Goal: Information Seeking & Learning: Check status

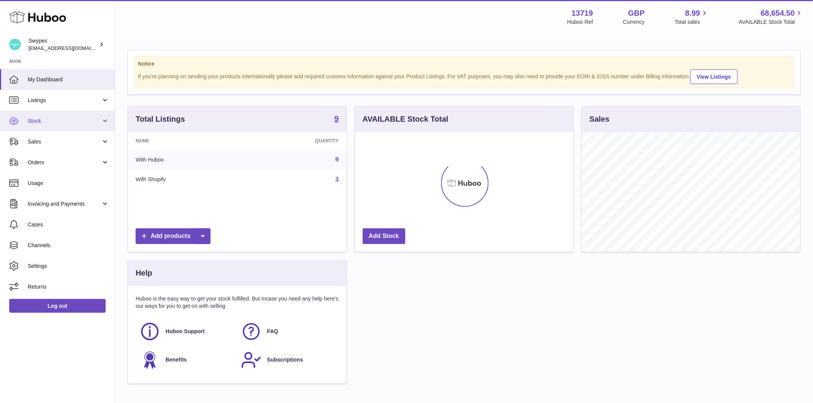
scroll to position [120, 218]
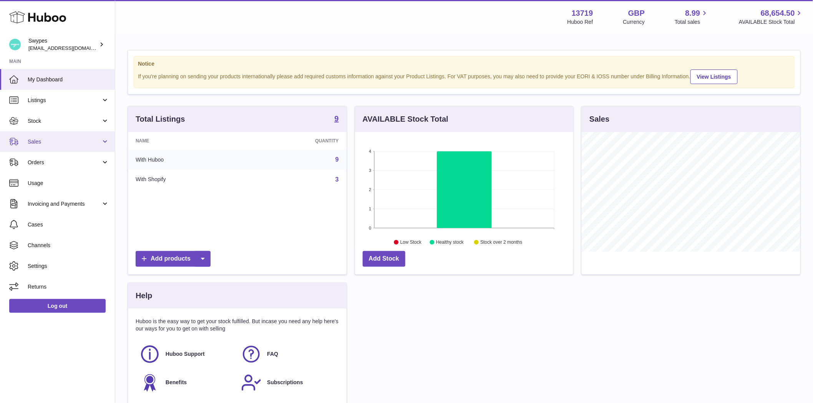
click at [34, 140] on span "Sales" at bounding box center [64, 141] width 73 height 7
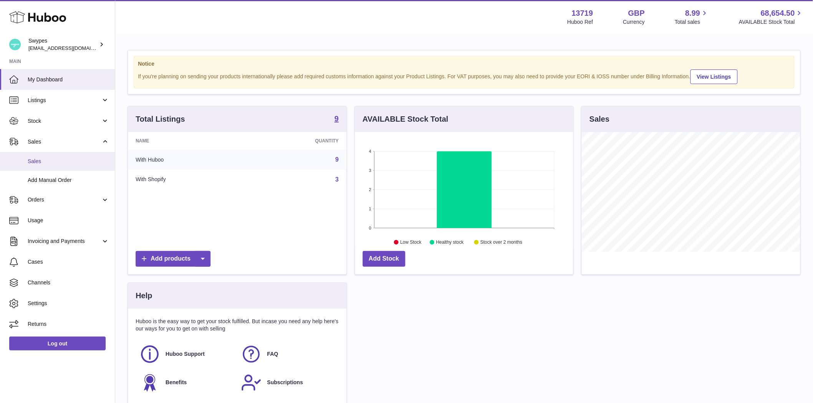
click at [44, 162] on span "Sales" at bounding box center [68, 161] width 81 height 7
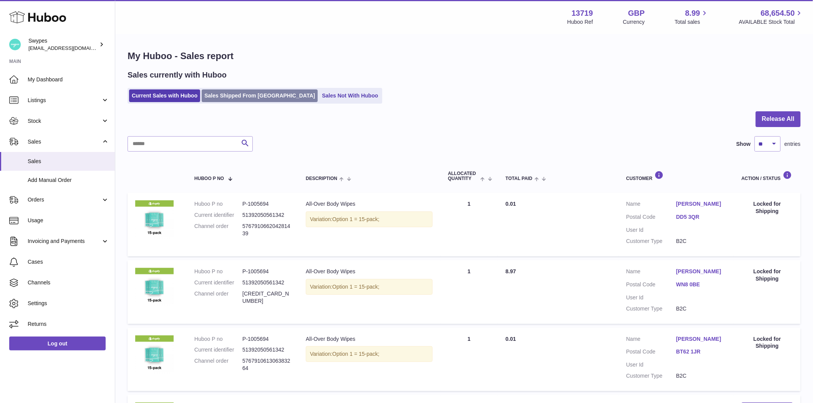
click at [240, 100] on link "Sales Shipped From Huboo" at bounding box center [260, 96] width 116 height 13
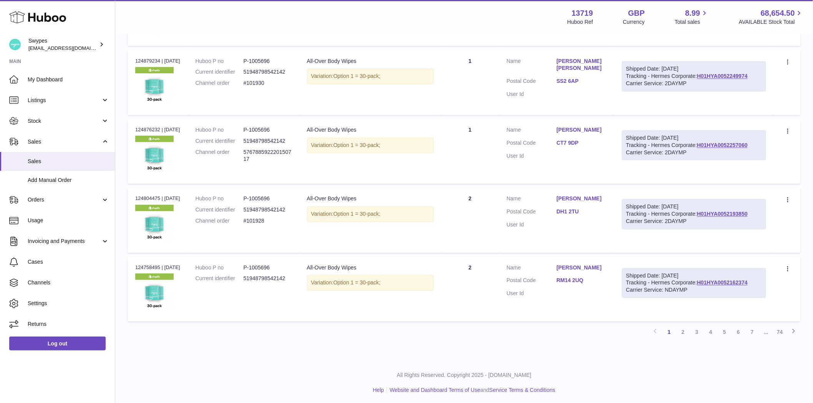
scroll to position [546, 0]
click at [786, 332] on link "74" at bounding box center [780, 332] width 14 height 14
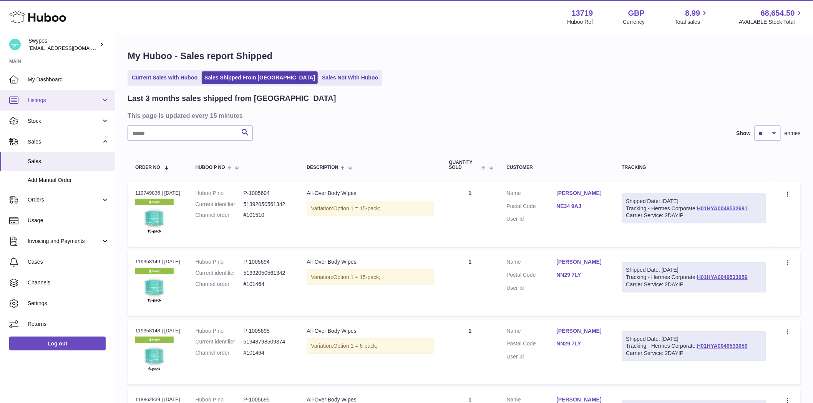
click at [44, 104] on link "Listings" at bounding box center [57, 100] width 115 height 21
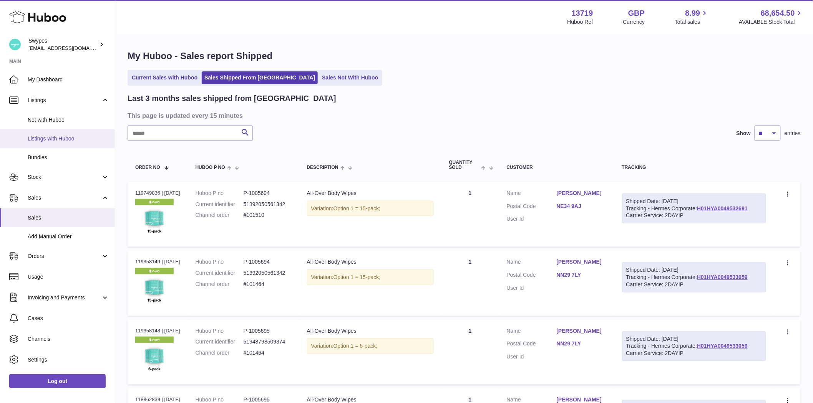
click at [49, 141] on span "Listings with Huboo" at bounding box center [68, 138] width 81 height 7
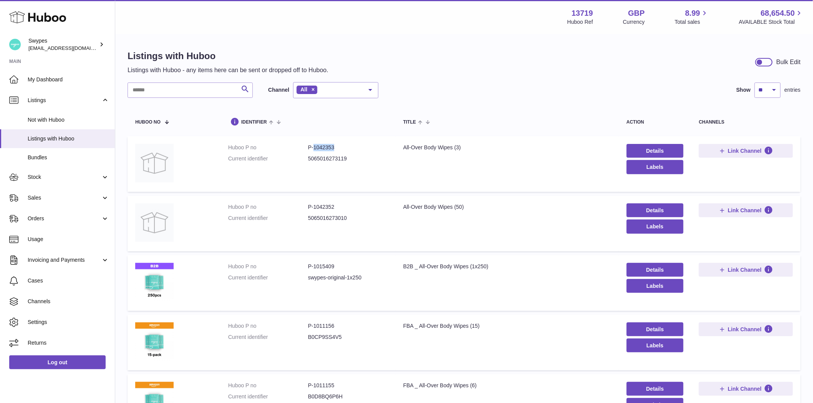
drag, startPoint x: 343, startPoint y: 148, endPoint x: 313, endPoint y: 148, distance: 30.3
click at [313, 148] on dd "P-1042353" at bounding box center [348, 147] width 80 height 7
copy dd "1042353"
click at [36, 203] on link "Sales" at bounding box center [57, 198] width 115 height 21
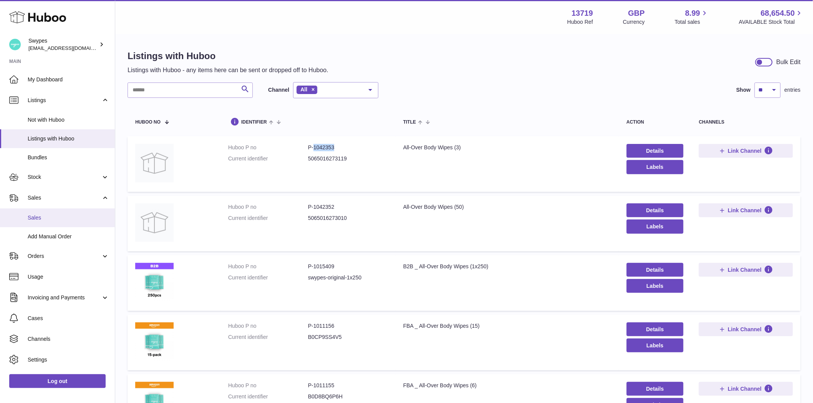
click at [38, 217] on span "Sales" at bounding box center [68, 217] width 81 height 7
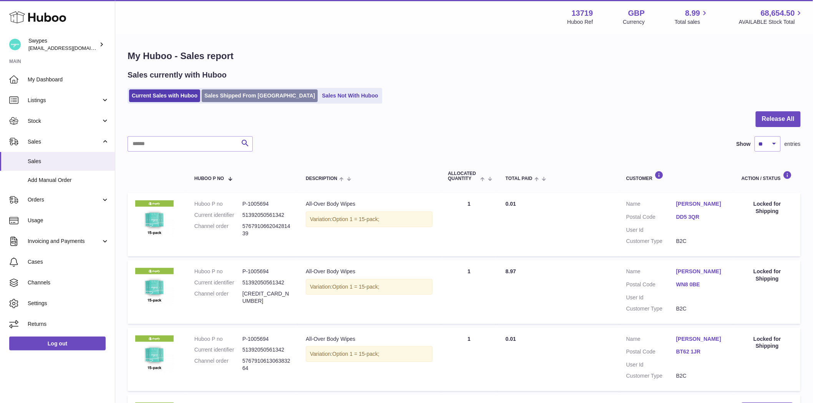
click at [228, 98] on link "Sales Shipped From [GEOGRAPHIC_DATA]" at bounding box center [260, 96] width 116 height 13
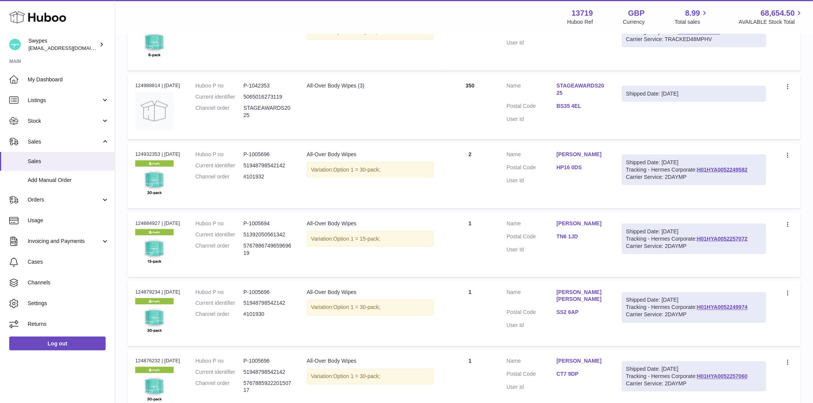
scroll to position [546, 0]
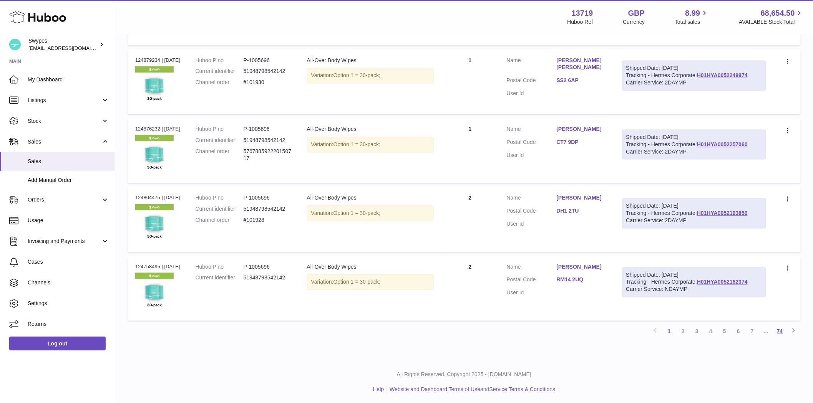
click at [783, 333] on link "74" at bounding box center [780, 332] width 14 height 14
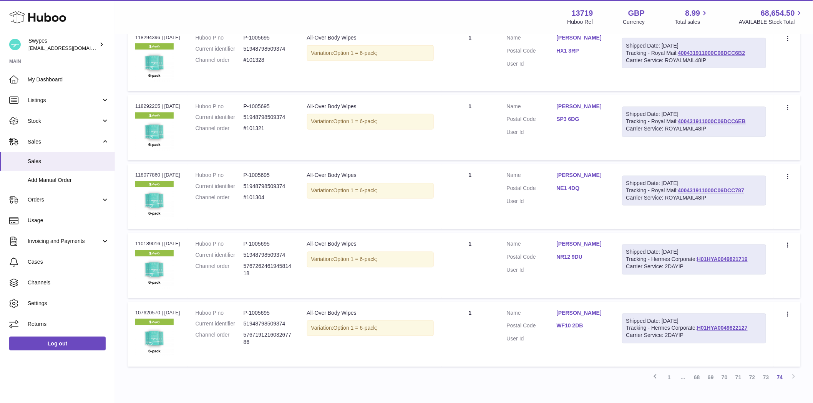
scroll to position [512, 0]
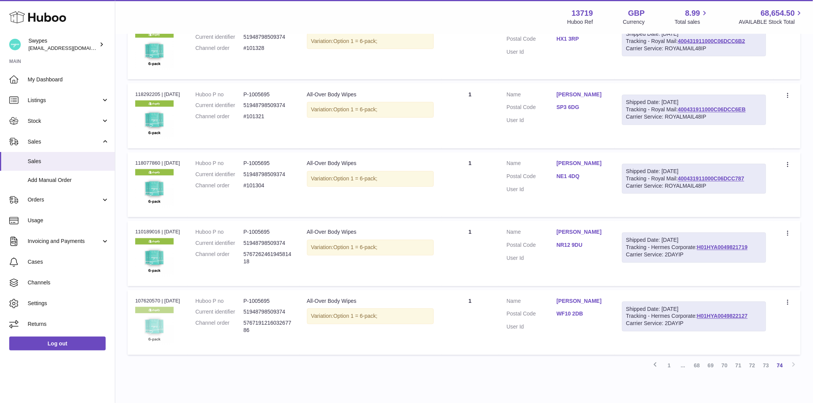
click at [158, 325] on img at bounding box center [154, 326] width 38 height 38
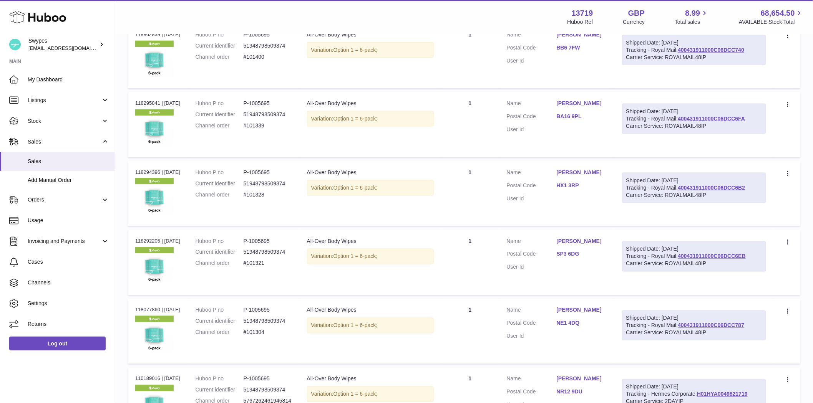
scroll to position [546, 0]
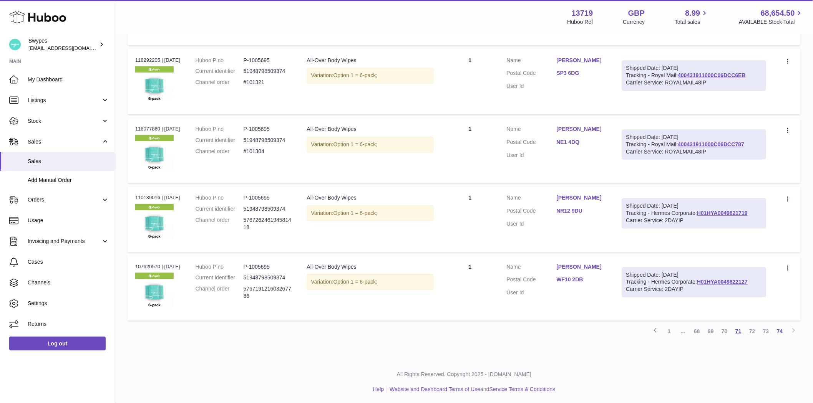
click at [739, 331] on link "71" at bounding box center [738, 332] width 14 height 14
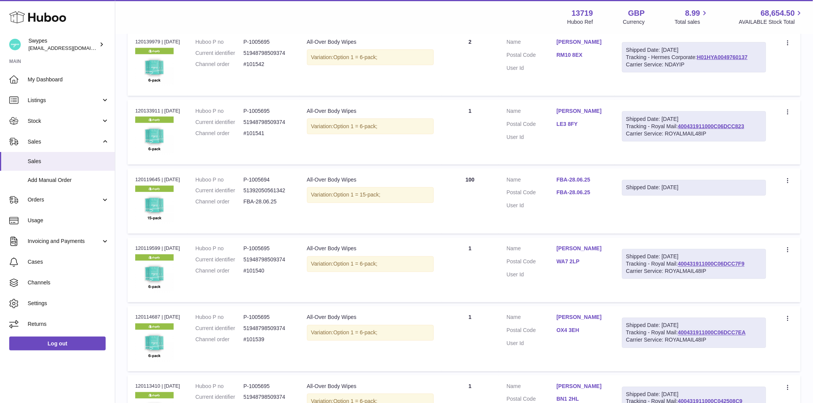
scroll to position [546, 0]
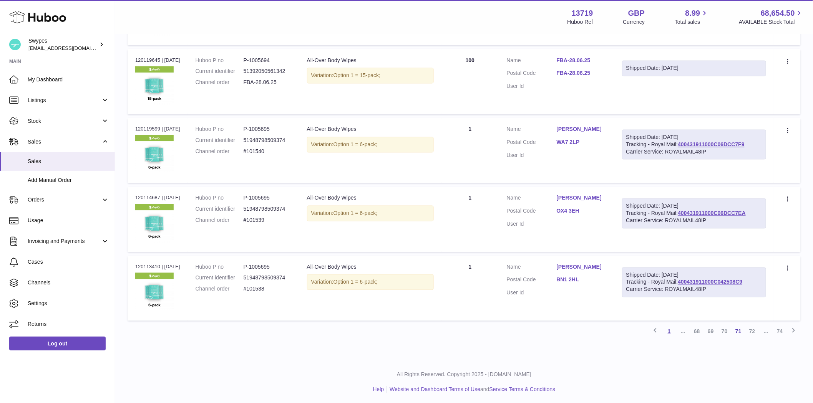
click at [665, 334] on link "1" at bounding box center [669, 332] width 14 height 14
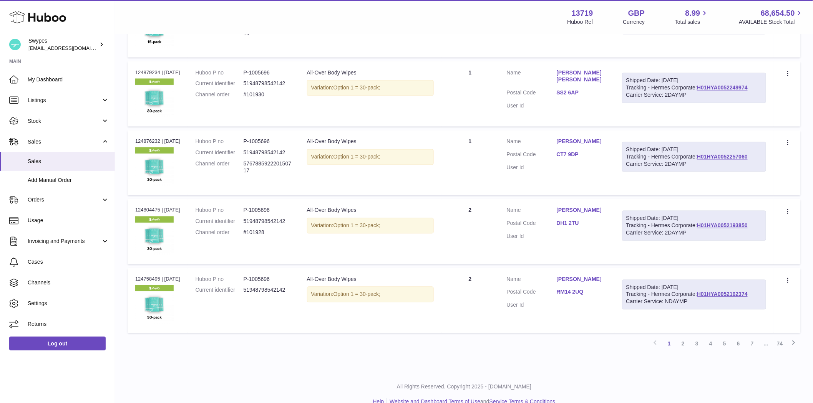
scroll to position [546, 0]
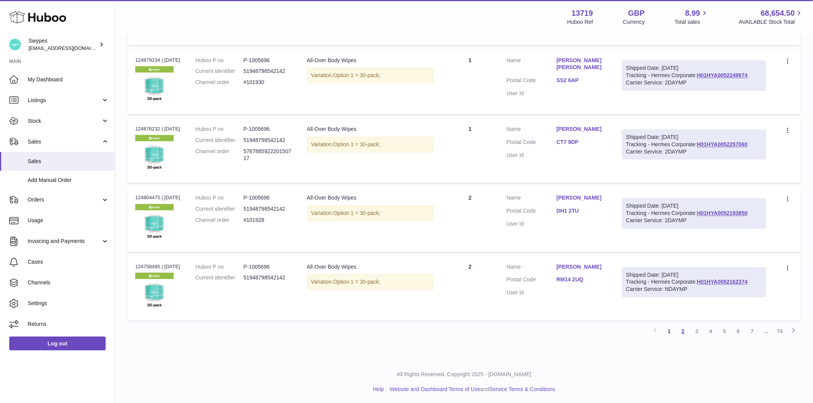
click at [682, 334] on link "2" at bounding box center [683, 332] width 14 height 14
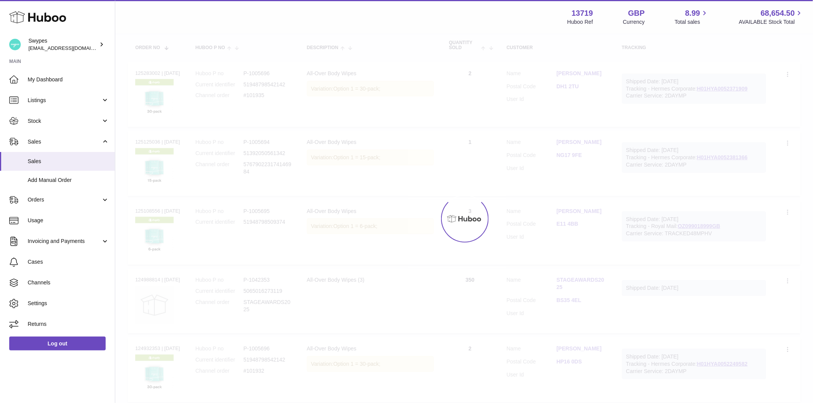
scroll to position [35, 0]
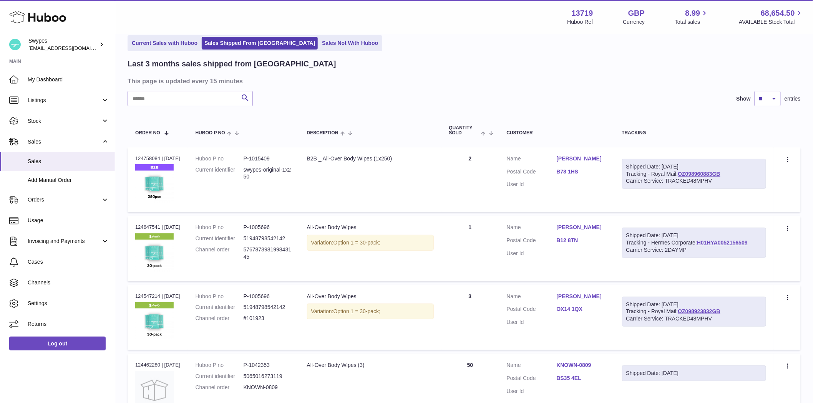
click at [572, 159] on link "[PERSON_NAME]" at bounding box center [582, 158] width 50 height 7
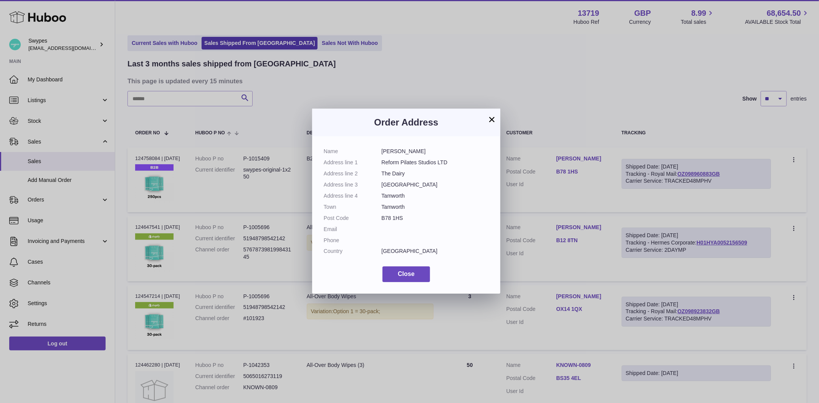
click at [492, 121] on button "×" at bounding box center [491, 119] width 9 height 9
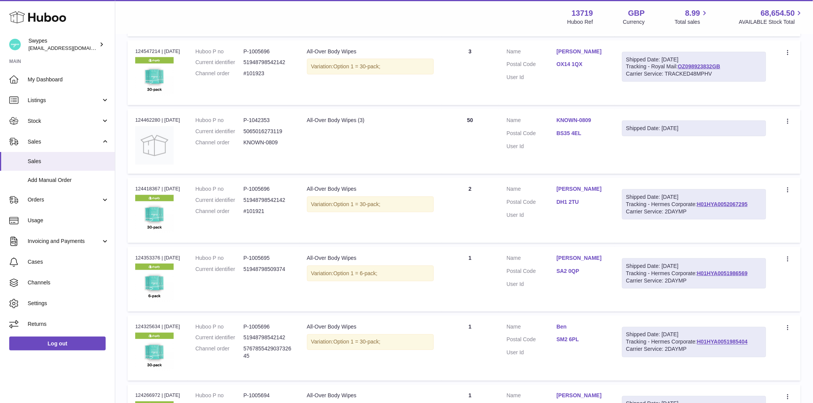
scroll to position [162, 0]
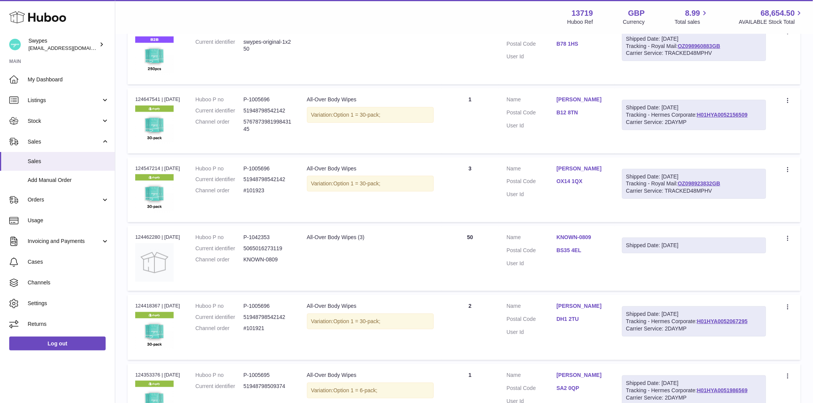
click at [572, 236] on link "KNOWN-0809" at bounding box center [582, 237] width 50 height 7
click at [572, 236] on div at bounding box center [406, 201] width 813 height 403
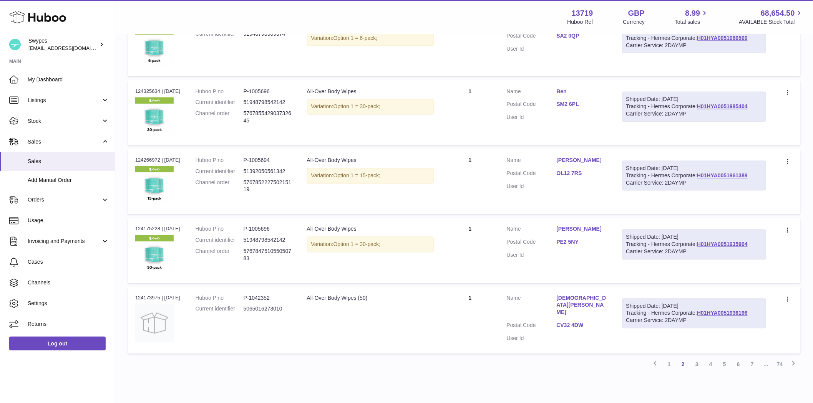
scroll to position [546, 0]
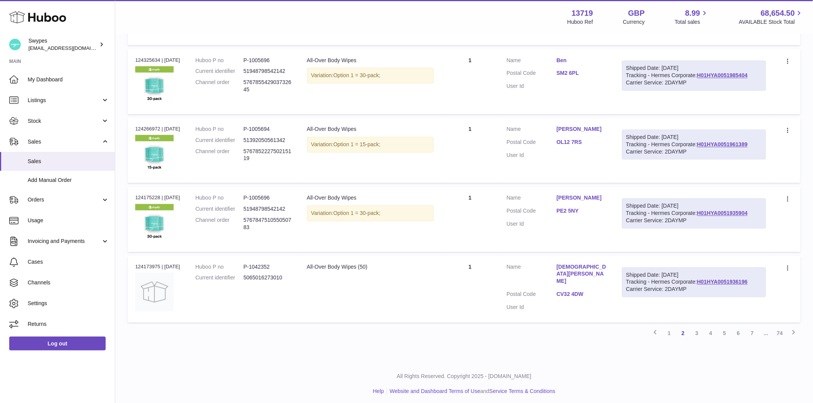
click at [587, 265] on link "[DEMOGRAPHIC_DATA][PERSON_NAME]" at bounding box center [582, 275] width 50 height 22
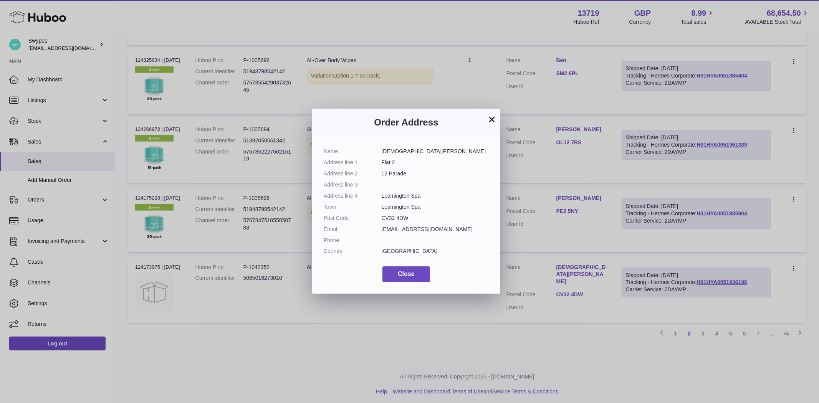
click at [587, 265] on div "× Order Address Name [PERSON_NAME] Address line 1 Flat 2 Address line 2 12 Para…" at bounding box center [409, 201] width 819 height 403
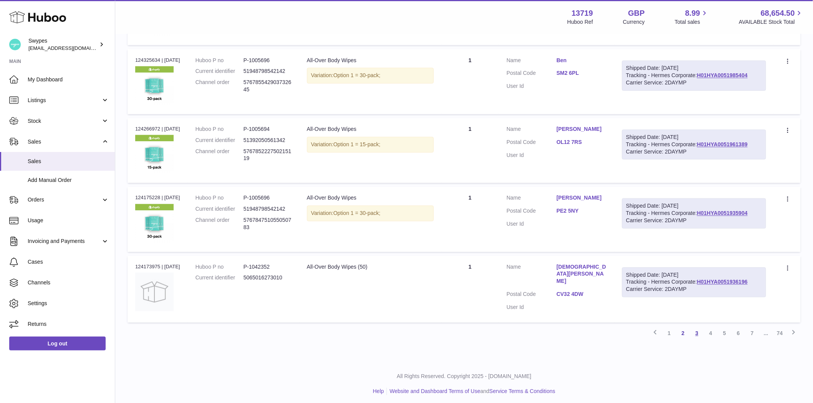
click at [696, 330] on link "3" at bounding box center [697, 334] width 14 height 14
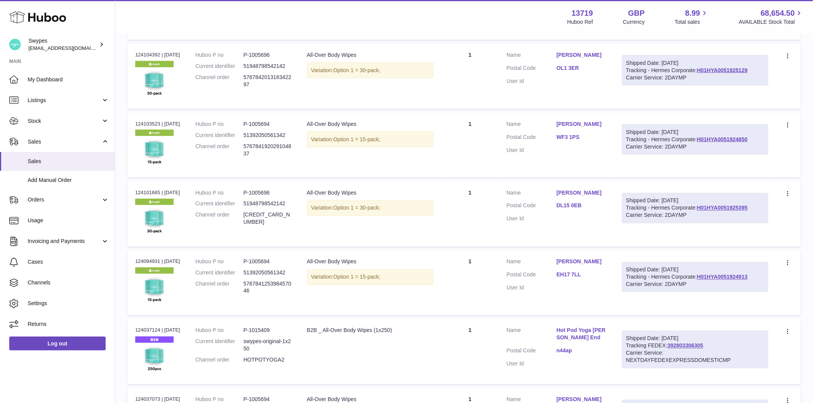
scroll to position [419, 0]
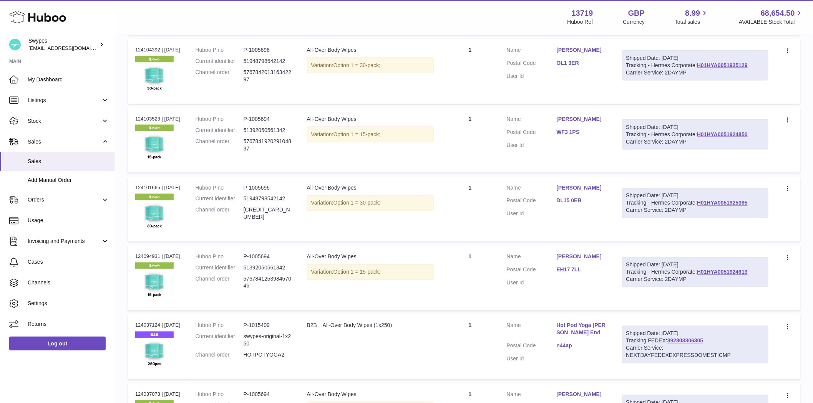
click at [576, 327] on link "Hot Pod Yoga [PERSON_NAME] End" at bounding box center [582, 329] width 50 height 15
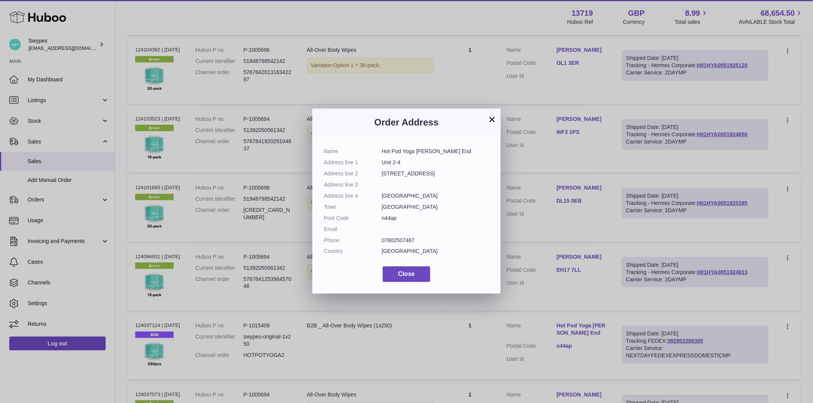
click at [576, 327] on div "× Order Address Name Hot Pod Yoga [PERSON_NAME] End Address line 1 Unit 2-4 Add…" at bounding box center [406, 201] width 813 height 403
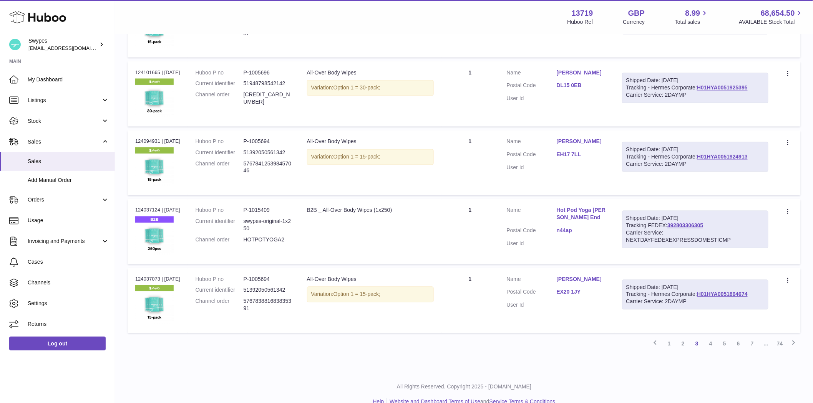
scroll to position [546, 0]
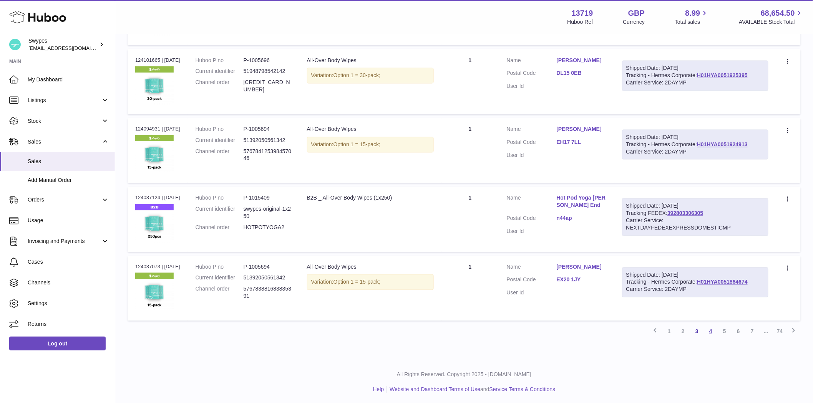
click at [712, 332] on link "4" at bounding box center [711, 332] width 14 height 14
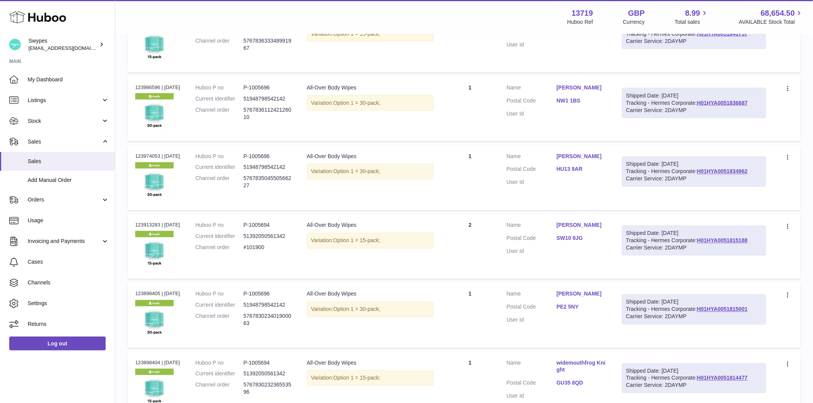
scroll to position [546, 0]
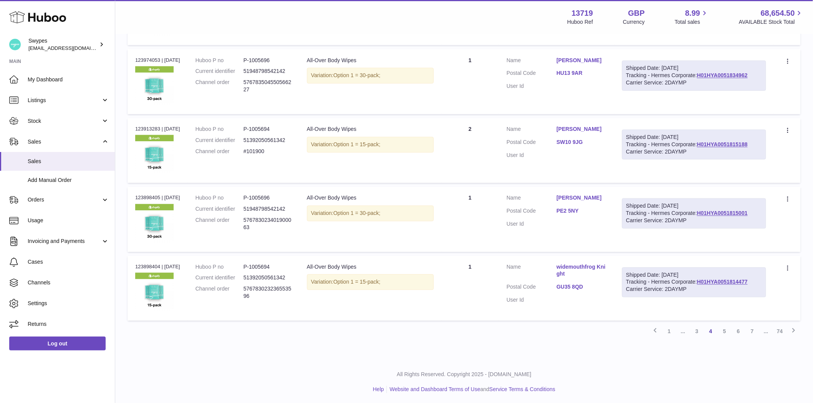
click at [577, 266] on link "widemouthfrog Knight" at bounding box center [582, 271] width 50 height 15
click at [577, 266] on div at bounding box center [406, 201] width 813 height 403
click at [724, 330] on link "5" at bounding box center [725, 332] width 14 height 14
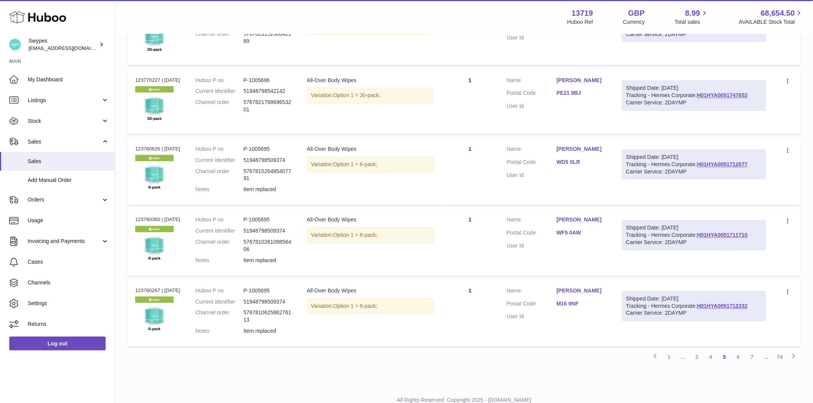
scroll to position [547, 0]
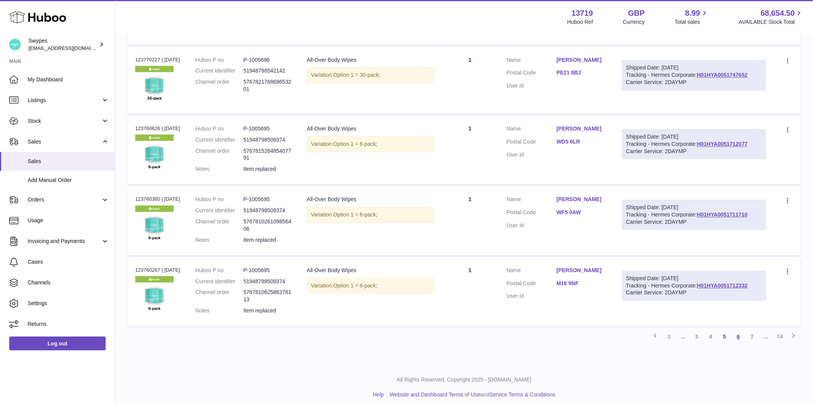
click at [736, 336] on link "6" at bounding box center [738, 337] width 14 height 14
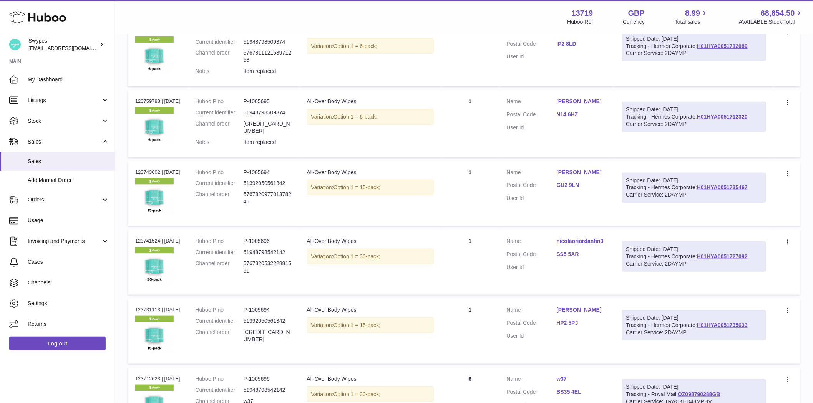
scroll to position [290, 0]
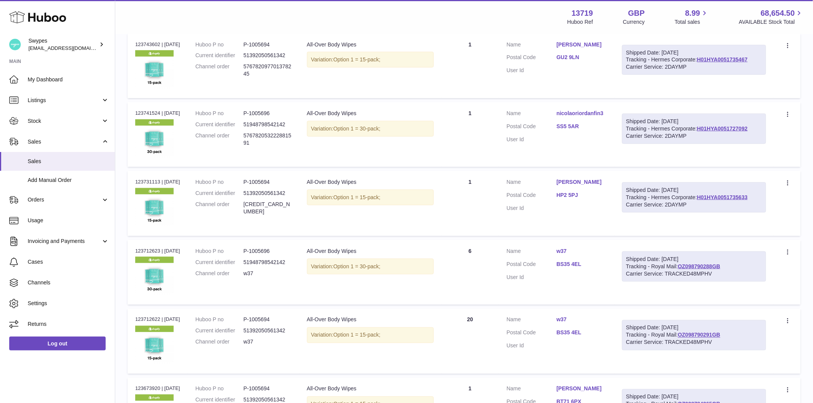
click at [580, 114] on link "nicolaoriordanfin3" at bounding box center [582, 113] width 50 height 7
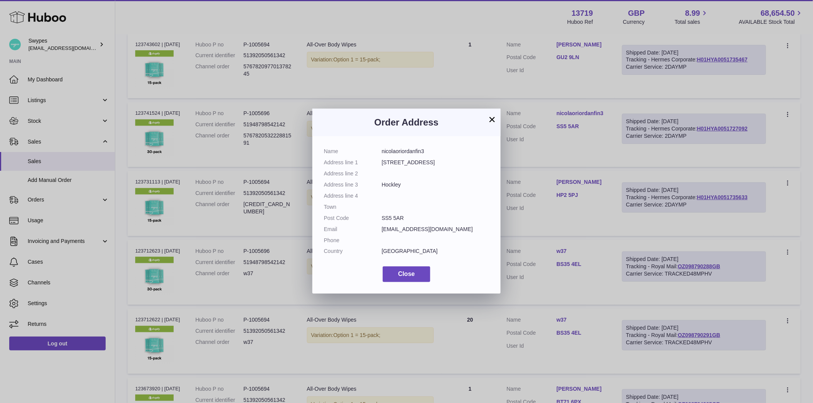
click at [580, 114] on div "× Order Address Name nicolaoriordanfin3 Address line [STREET_ADDRESS] Address l…" at bounding box center [406, 201] width 813 height 403
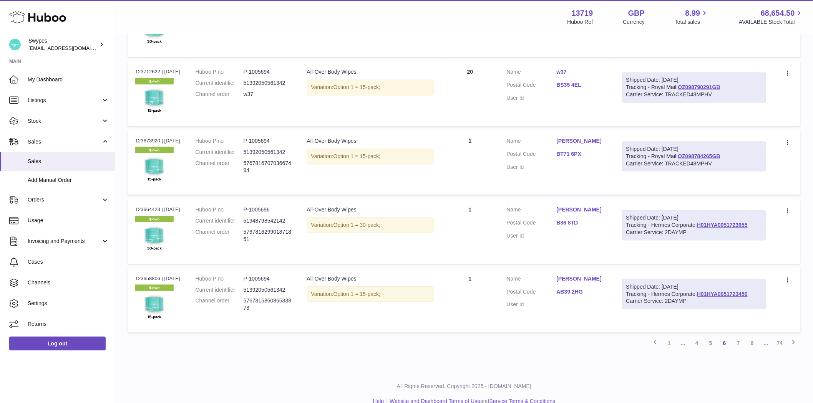
scroll to position [547, 0]
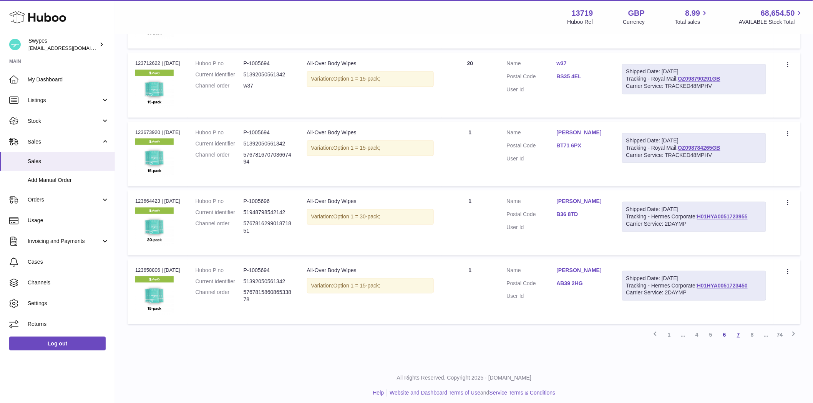
click at [739, 337] on link "7" at bounding box center [738, 335] width 14 height 14
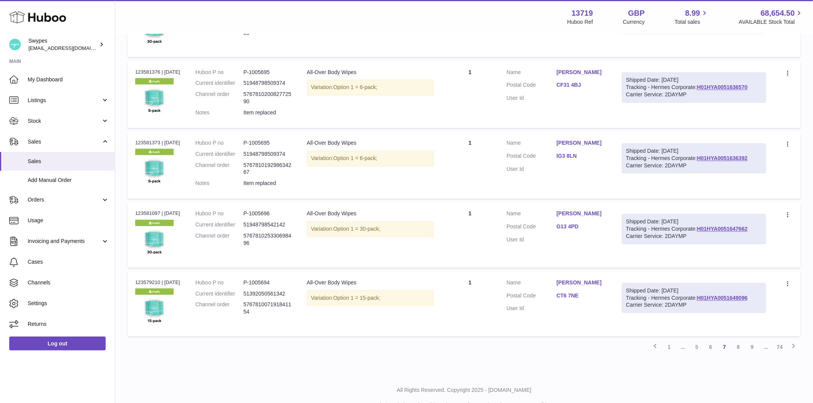
scroll to position [547, 0]
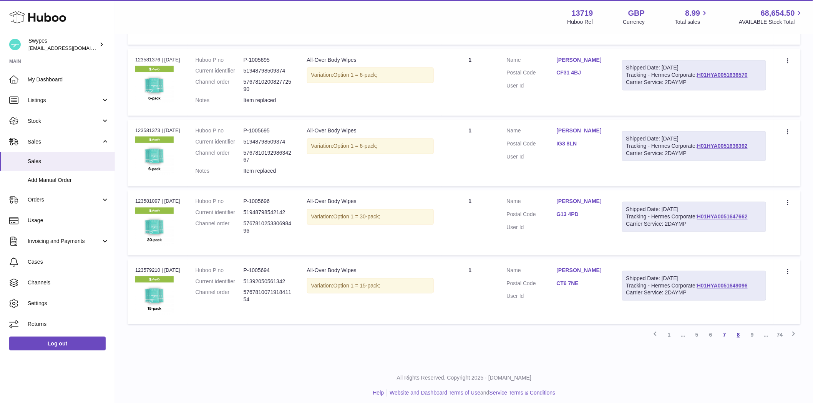
click at [739, 335] on link "8" at bounding box center [738, 335] width 14 height 14
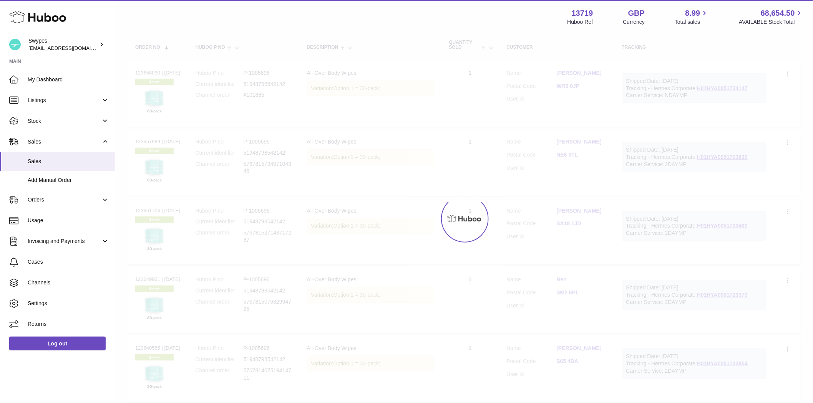
scroll to position [35, 0]
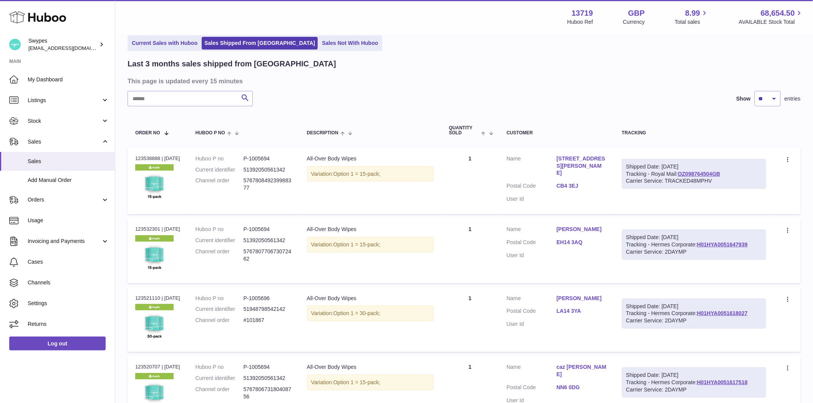
click at [582, 163] on link "[STREET_ADDRESS][PERSON_NAME]" at bounding box center [582, 166] width 50 height 22
click at [582, 162] on div "× Order Address Name [STREET_ADDRESS][PERSON_NAME] Address line [STREET_ADDRESS…" at bounding box center [406, 201] width 813 height 403
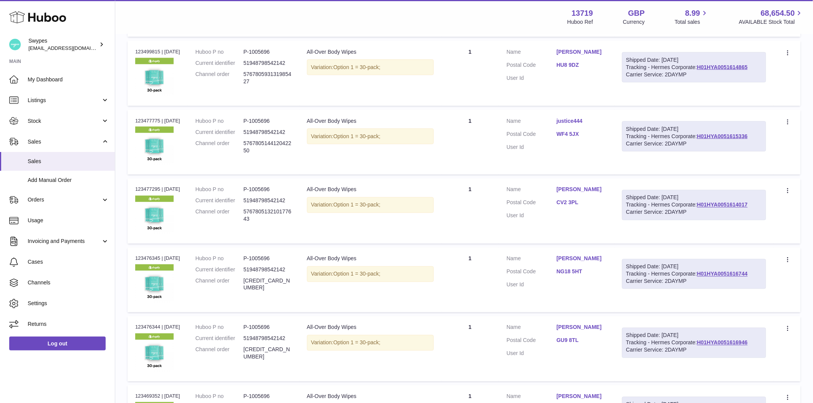
scroll to position [547, 0]
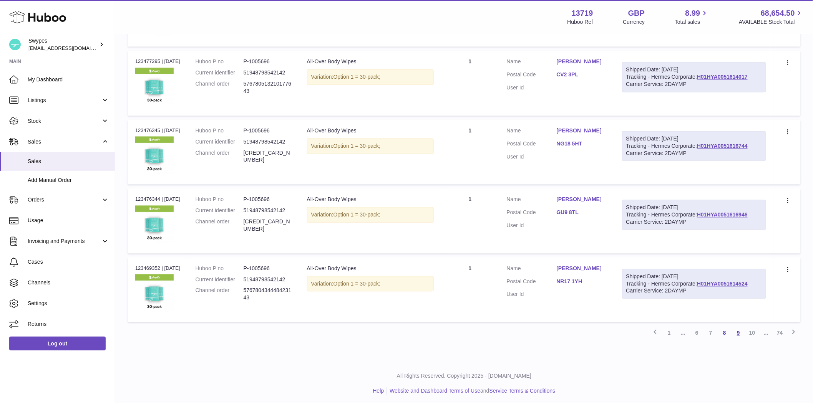
click at [739, 335] on link "9" at bounding box center [738, 334] width 14 height 14
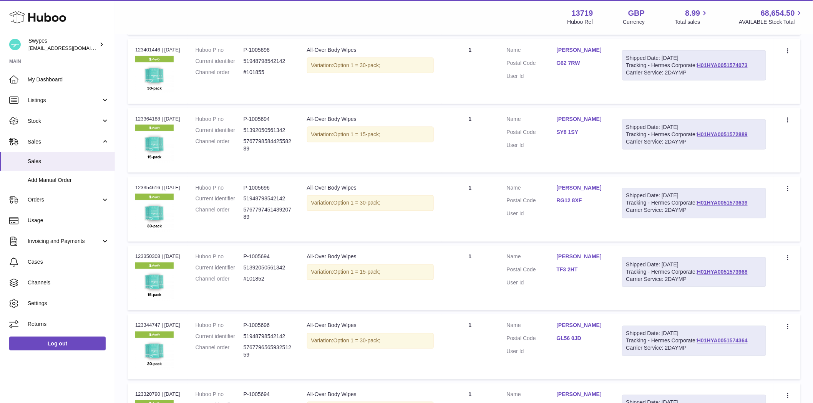
scroll to position [546, 0]
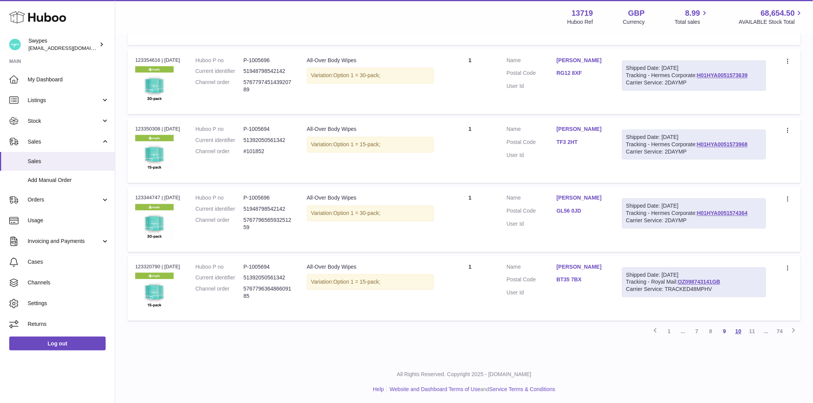
click at [736, 331] on link "10" at bounding box center [738, 332] width 14 height 14
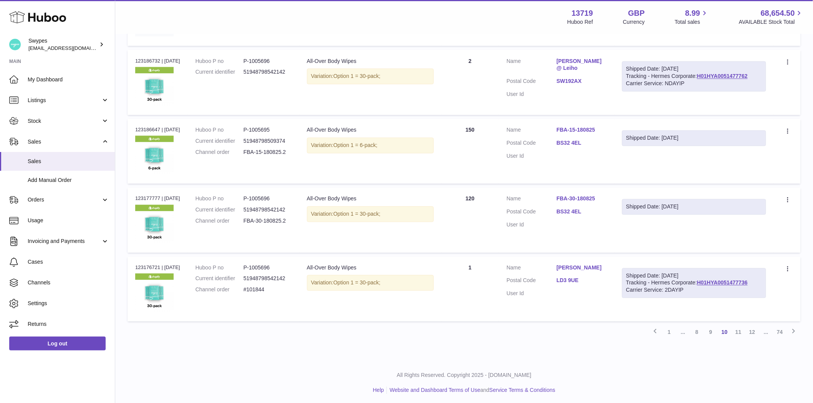
scroll to position [546, 0]
click at [738, 330] on link "11" at bounding box center [738, 332] width 14 height 14
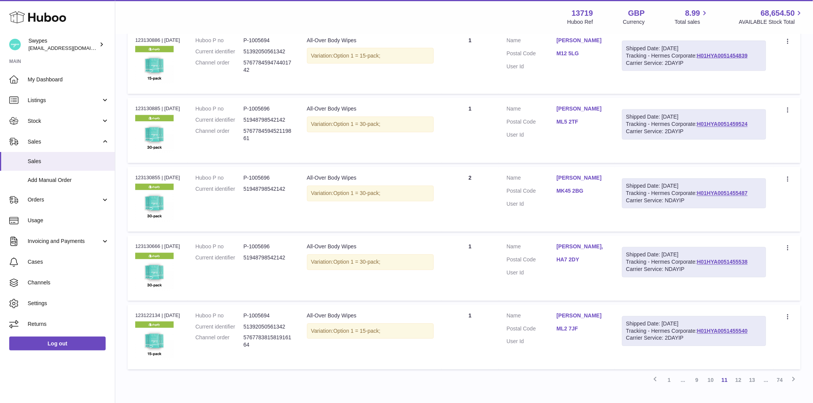
scroll to position [548, 0]
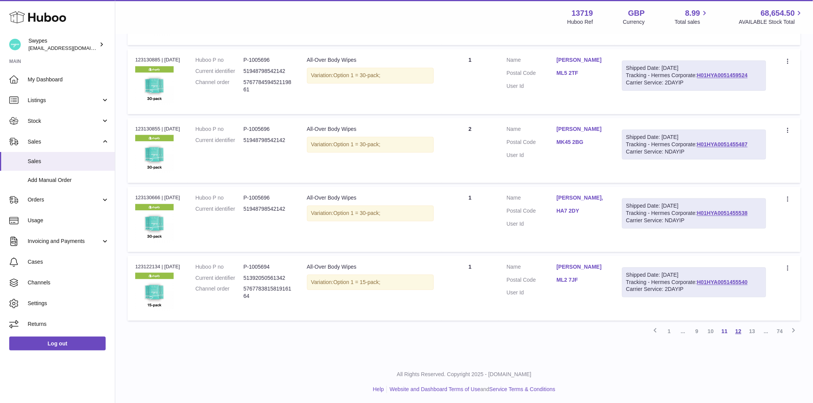
click at [736, 331] on link "12" at bounding box center [738, 332] width 14 height 14
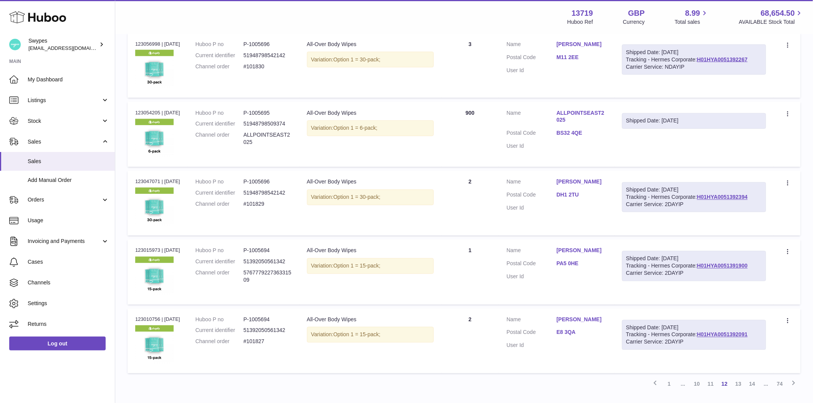
scroll to position [546, 0]
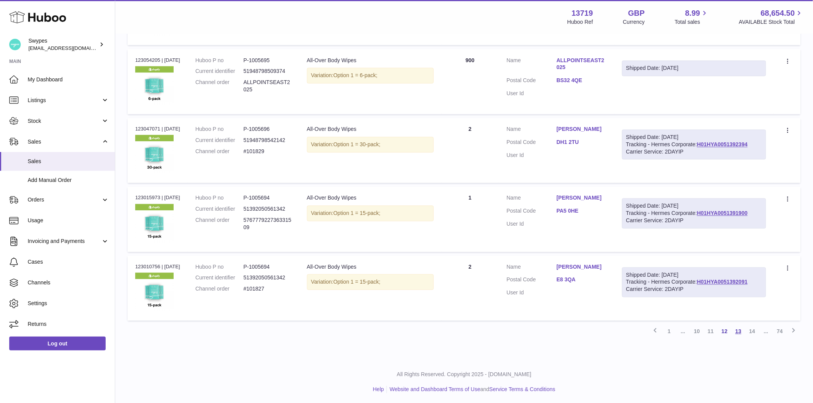
click at [735, 326] on link "13" at bounding box center [738, 332] width 14 height 14
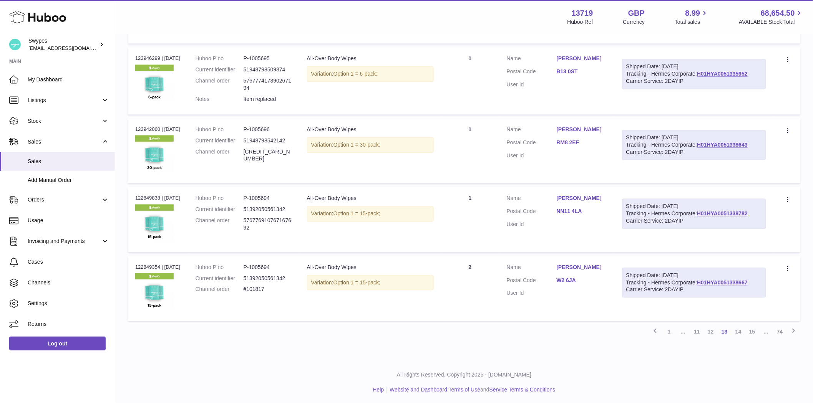
scroll to position [552, 0]
click at [743, 332] on link "14" at bounding box center [738, 332] width 14 height 14
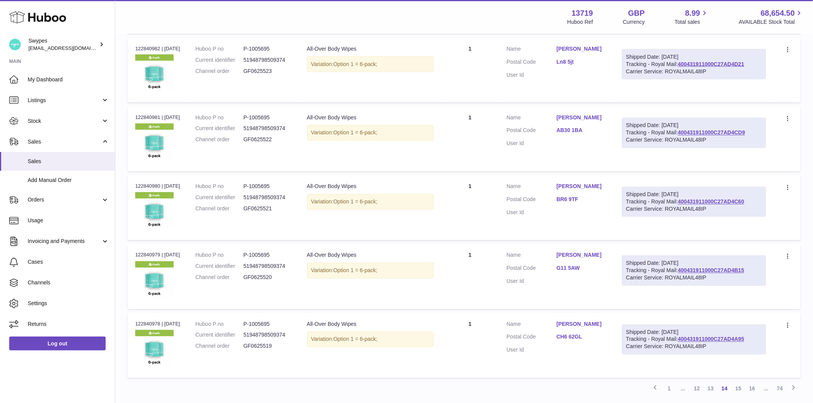
scroll to position [546, 0]
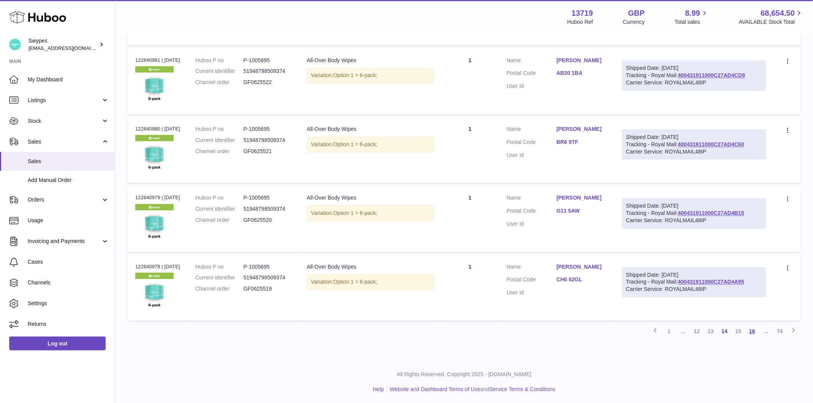
click at [752, 333] on link "16" at bounding box center [752, 332] width 14 height 14
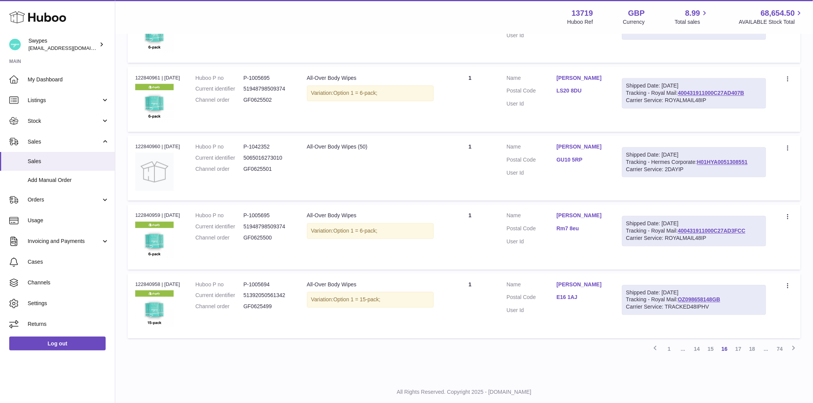
scroll to position [546, 0]
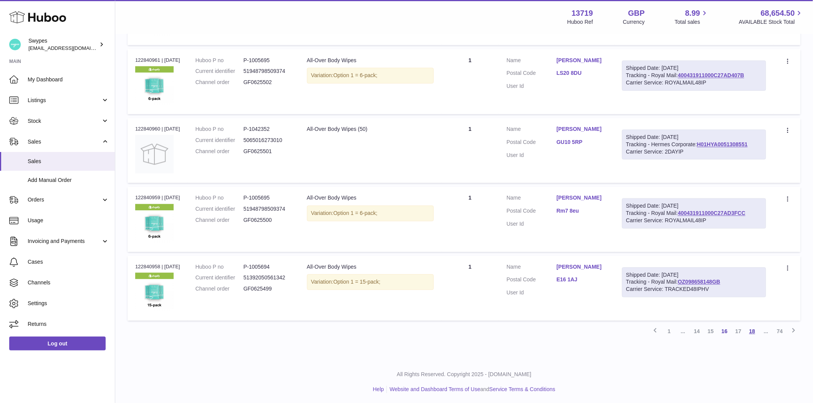
click at [748, 328] on link "18" at bounding box center [752, 332] width 14 height 14
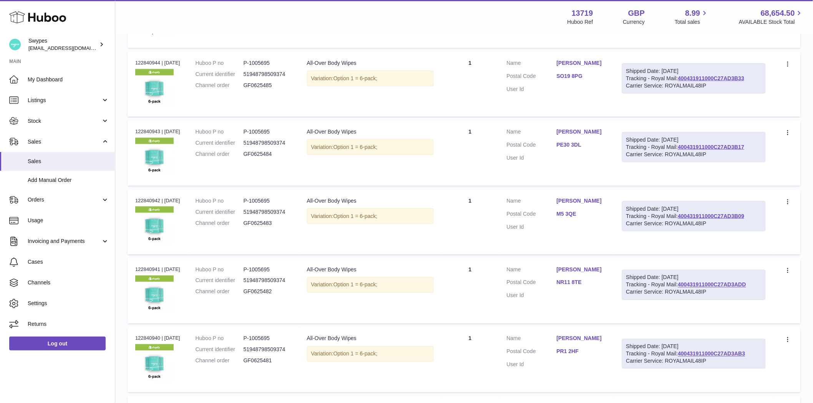
scroll to position [546, 0]
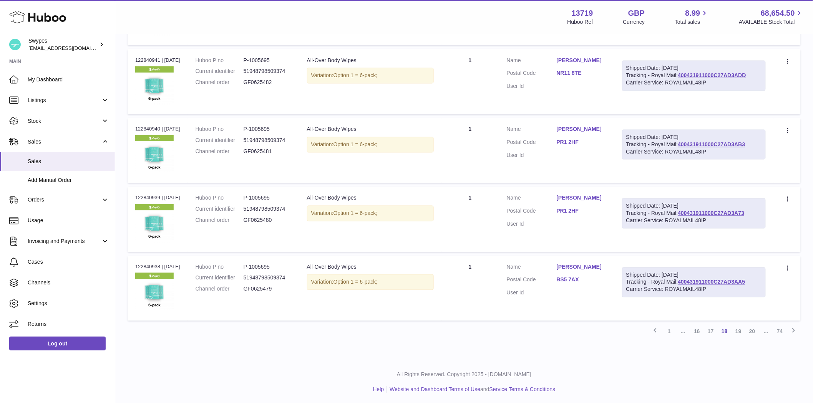
click at [750, 332] on link "20" at bounding box center [752, 332] width 14 height 14
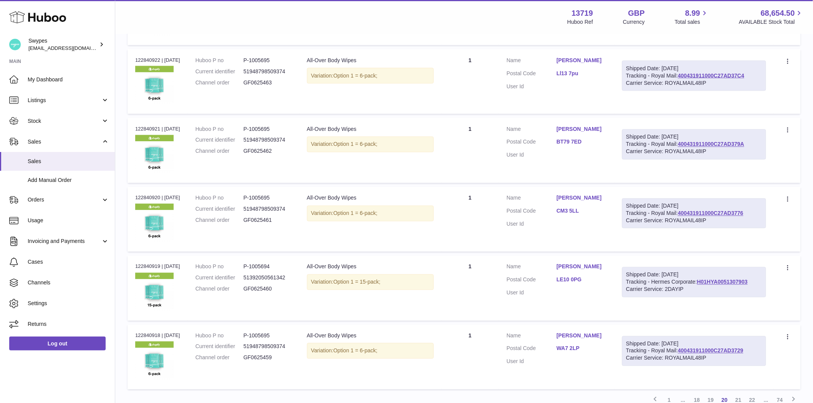
scroll to position [546, 0]
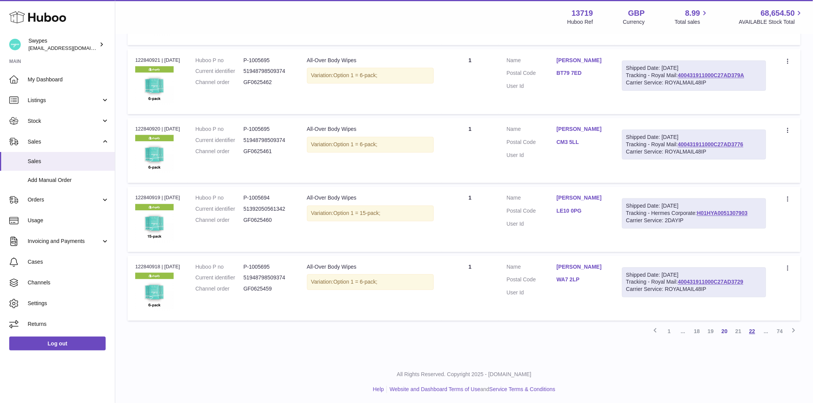
click at [749, 329] on link "22" at bounding box center [752, 332] width 14 height 14
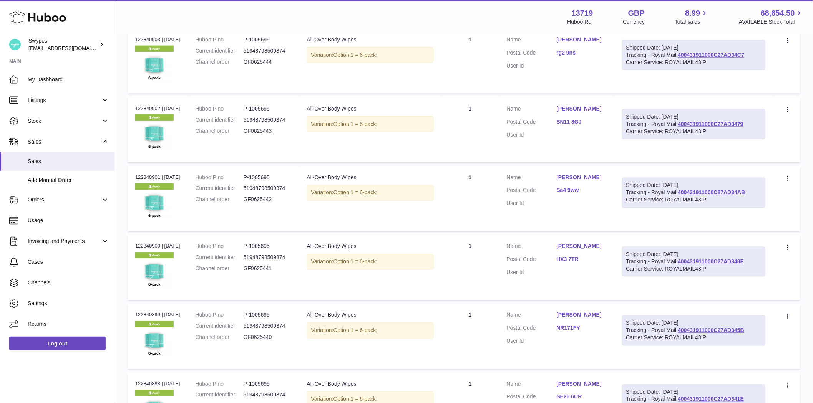
scroll to position [546, 0]
